Goal: Check status

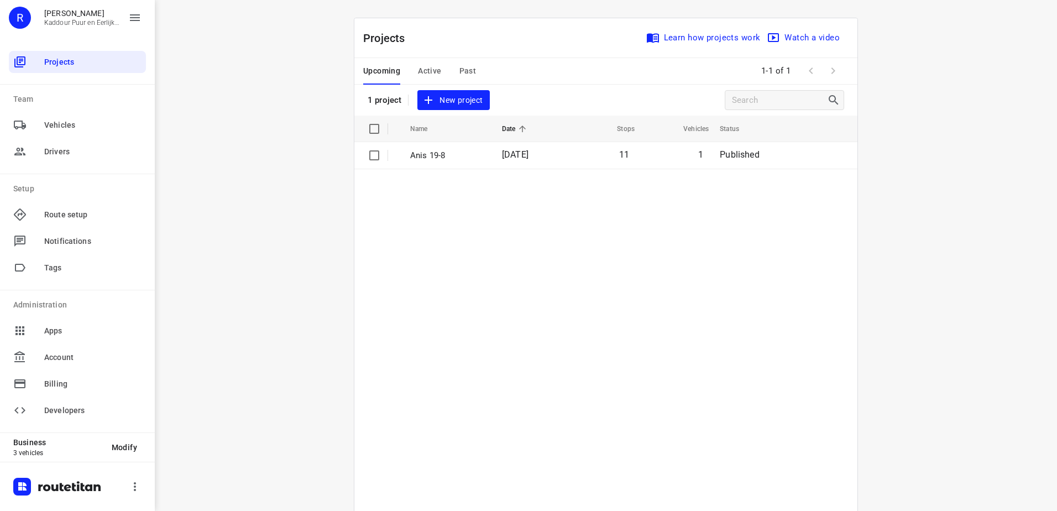
click at [418, 75] on span "Active" at bounding box center [429, 71] width 23 height 14
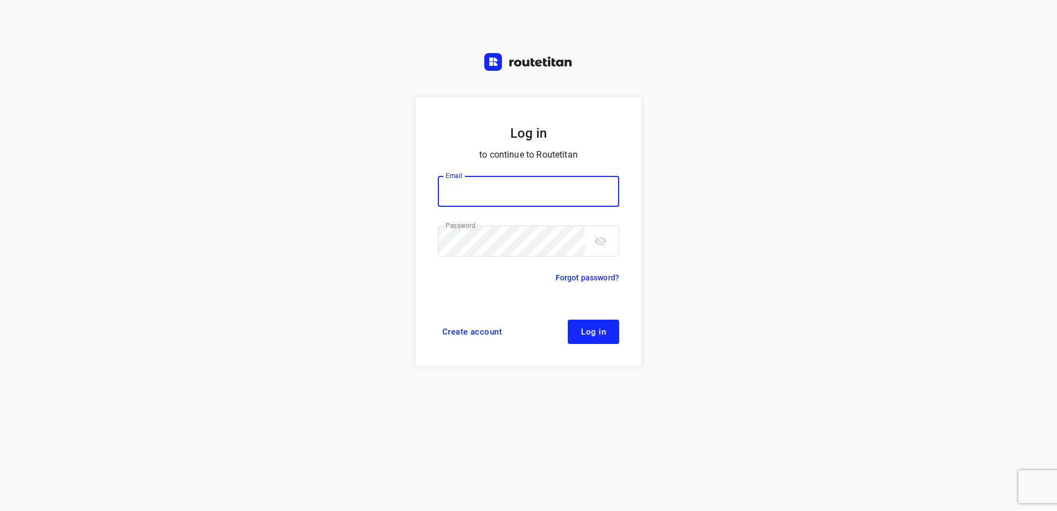
type input "[EMAIL_ADDRESS][DOMAIN_NAME]"
click at [606, 335] on button "Log in" at bounding box center [593, 332] width 51 height 24
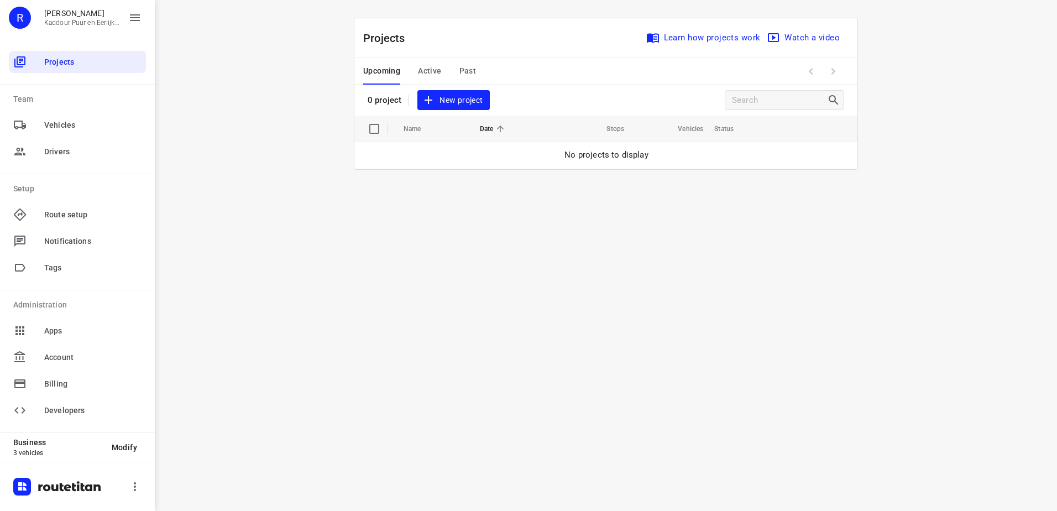
click at [427, 67] on span "Active" at bounding box center [429, 71] width 23 height 14
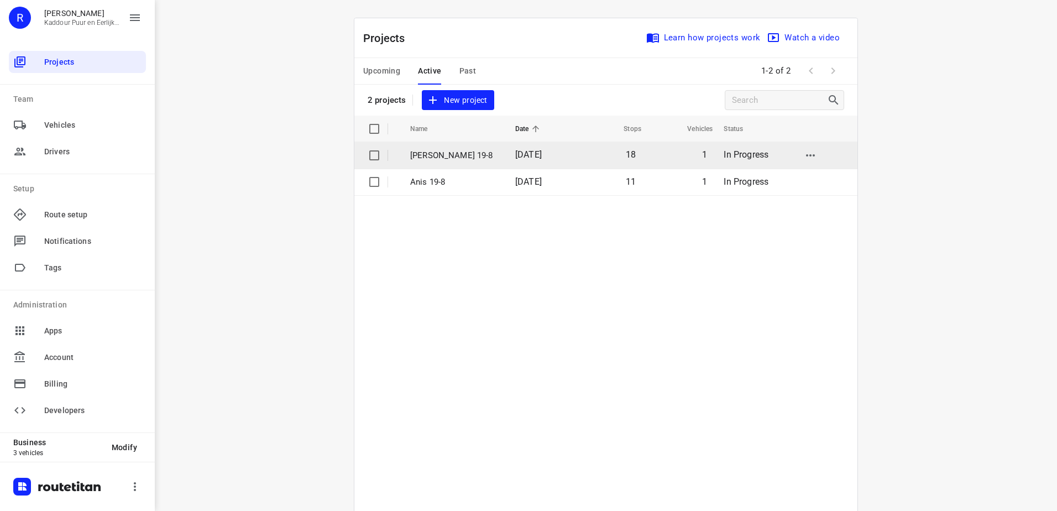
click at [437, 163] on td "Jeffrey 19-8" at bounding box center [452, 155] width 107 height 27
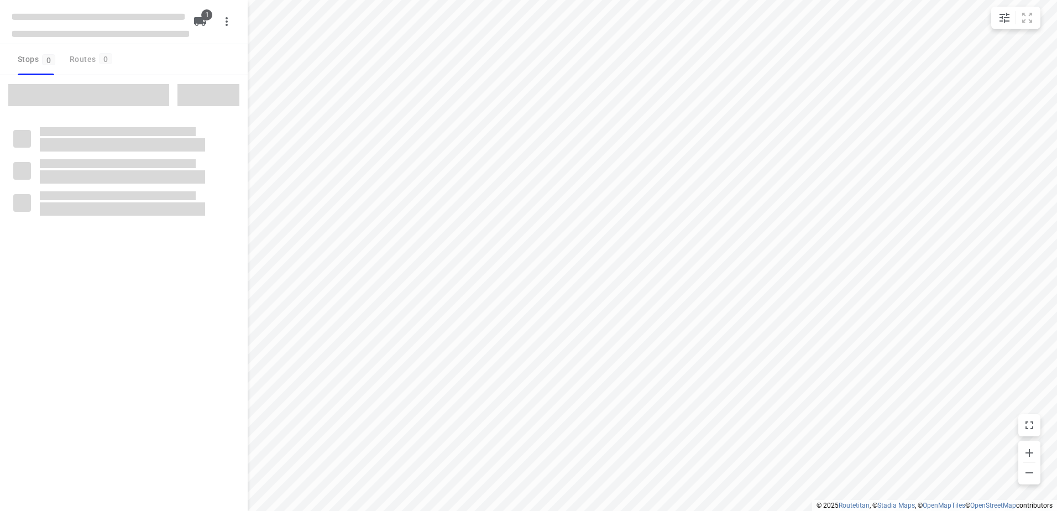
type input "distance"
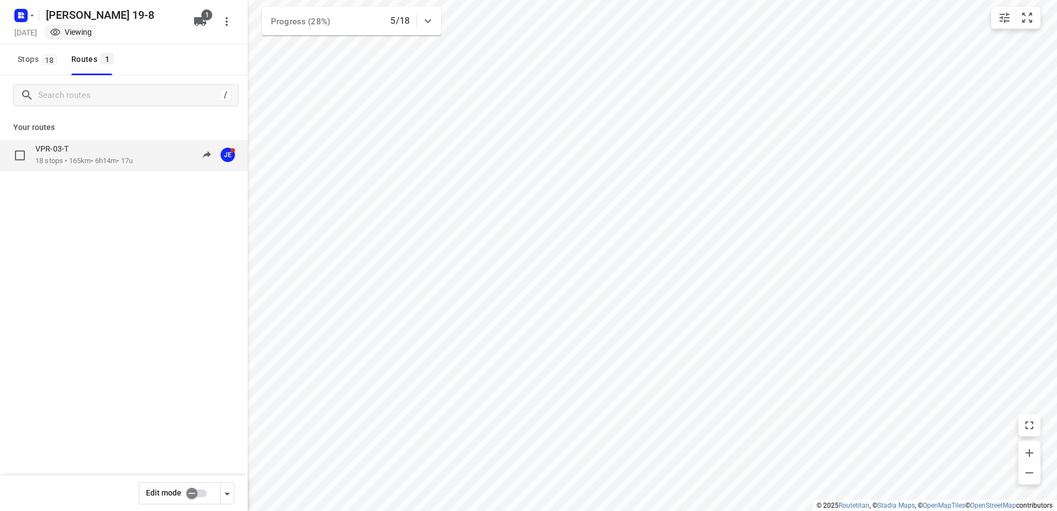
click at [71, 152] on p "VPR-03-T" at bounding box center [55, 149] width 40 height 10
